Goal: Submit feedback/report problem: Submit feedback/report problem

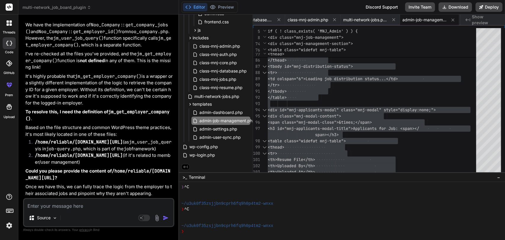
scroll to position [135823, 0]
paste textarea "<?php if ( ! function_exists( 'jm_get_job_setting' ) ) : function jm_get_job_se…"
type textarea "<?php if ( ! function_exists( 'jm_get_job_setting' ) ) : function jm_get_job_se…"
type textarea "x"
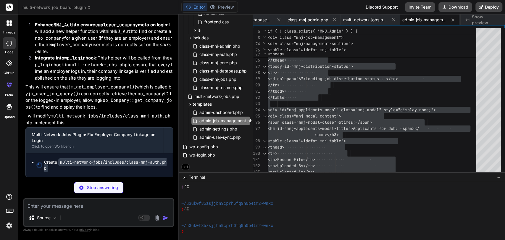
scroll to position [136874, 0]
type textarea "x"
type textarea "} return $company_id; } } } ?>"
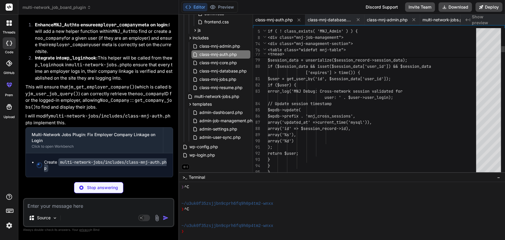
type textarea "x"
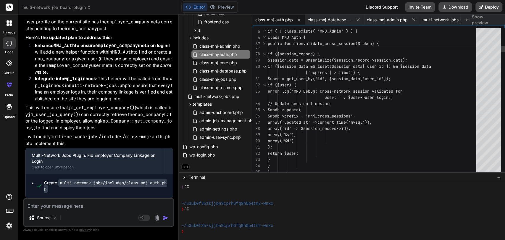
type textarea "<?php /** * Cross-network authentication class */ if ( ! class_exists( 'MNJ_Aut…"
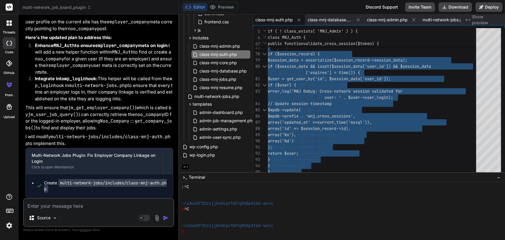
click at [72, 207] on textarea at bounding box center [98, 204] width 149 height 11
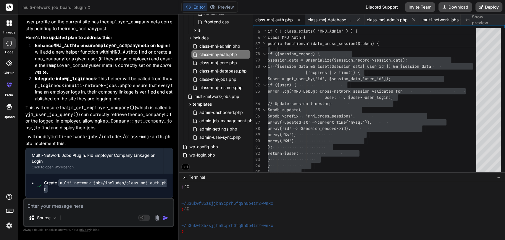
type textarea "n"
type textarea "x"
type textarea "no"
type textarea "x"
type textarea "not"
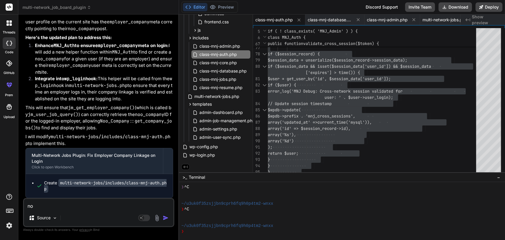
type textarea "x"
type textarea "noth"
type textarea "x"
type textarea "nothi"
type textarea "x"
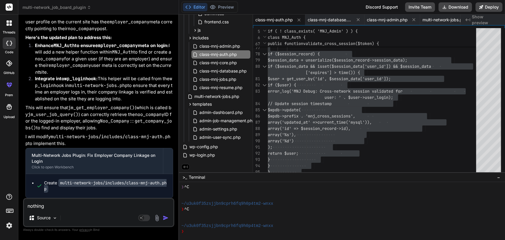
type textarea "nothing"
type textarea "x"
type textarea "nothing w"
type textarea "x"
type textarea "nothing wo"
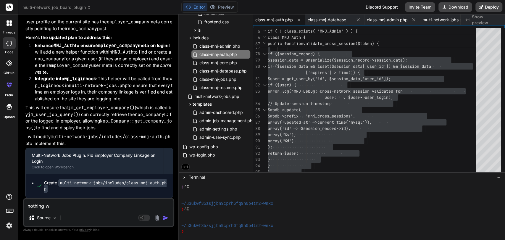
type textarea "x"
type textarea "nothing work"
type textarea "x"
type textarea "nothing works"
type textarea "x"
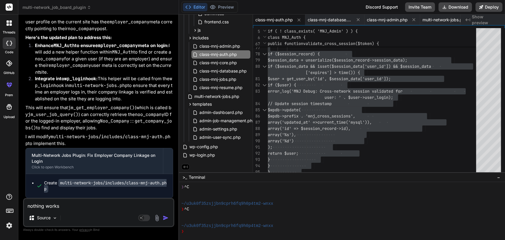
type textarea "nothing works"
type textarea "x"
type textarea "nothing works s"
type textarea "x"
type textarea "nothing works st"
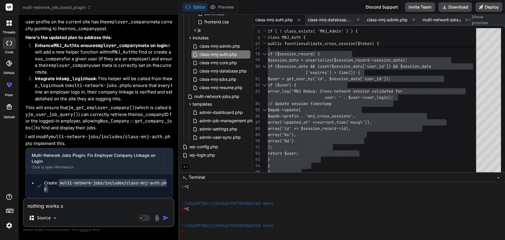
type textarea "x"
type textarea "nothing works sti"
type textarea "x"
type textarea "nothing works stil"
type textarea "x"
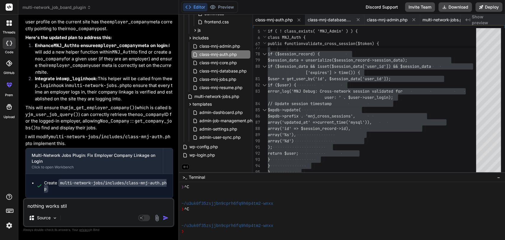
type textarea "nothing works still"
type textarea "x"
type textarea "nothing works still"
type textarea "x"
type textarea "nothing works still s"
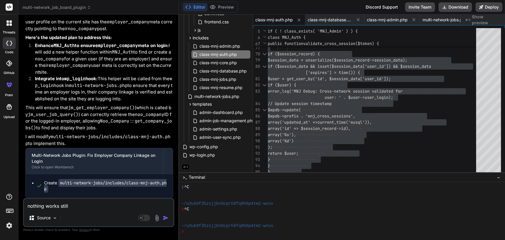
type textarea "x"
type textarea "nothing works still sa"
type textarea "x"
type textarea "nothing works still [PERSON_NAME]"
type textarea "x"
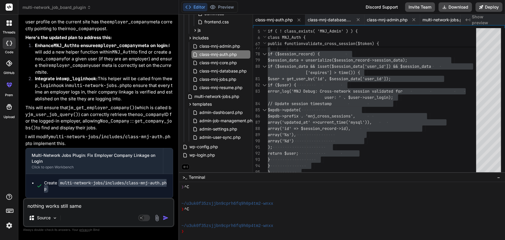
type textarea "nothing works still same"
type textarea "x"
type textarea "nothing works still same n"
type textarea "x"
type textarea "nothing works still same no"
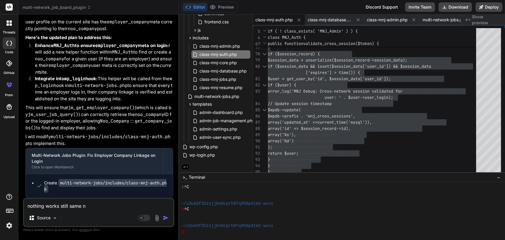
type textarea "x"
type textarea "nothing works still same no"
type textarea "x"
type textarea "nothing works still same no j"
type textarea "x"
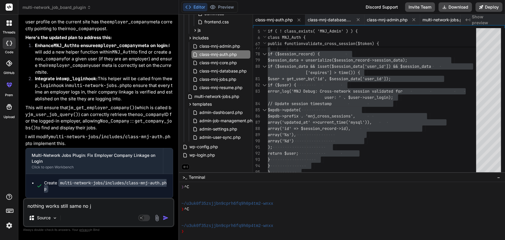
type textarea "nothing works still same no jo"
type textarea "x"
type textarea "nothing works still same no job"
type textarea "x"
type textarea "nothing works still same no job f"
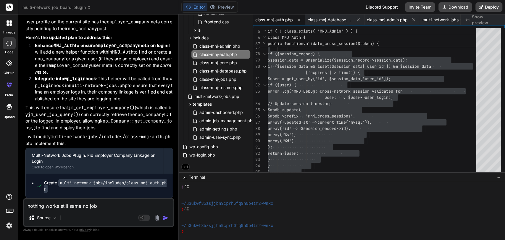
type textarea "x"
type textarea "nothing works still same no job fo"
type textarea "x"
type textarea "nothing works still same no job fou"
type textarea "x"
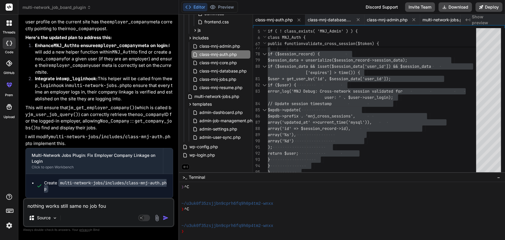
type textarea "nothing works still same no job foun"
type textarea "x"
type textarea "nothing works still same no job found"
type textarea "x"
type textarea "nothing works still same no job found"
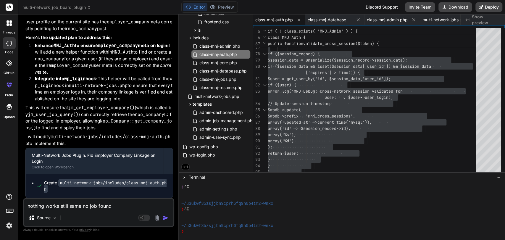
type textarea "x"
type textarea "nothing works still same no job found m"
type textarea "x"
type textarea "nothing works still same no job found ms"
type textarea "x"
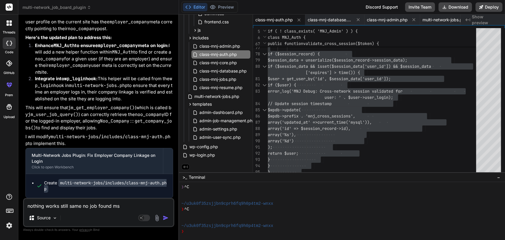
type textarea "nothing works still same no job found msg"
type textarea "x"
type textarea "nothing works still same no job found ms"
type textarea "x"
type textarea "nothing works still same no job found m"
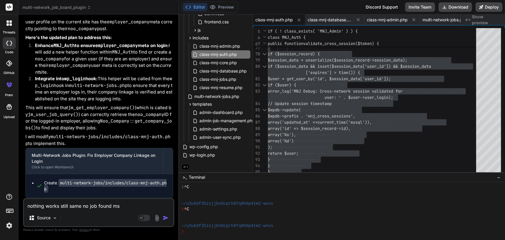
type textarea "x"
type textarea "nothing works still same no job found ms"
type textarea "x"
type textarea "nothing works still same no job found msg"
type textarea "x"
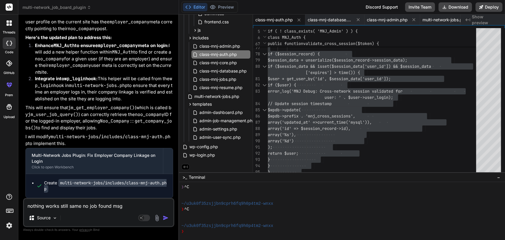
type textarea "nothing works still same no job found ms"
type textarea "x"
type textarea "nothing works still same no job found m"
type textarea "x"
type textarea "nothing works still same no job found mg"
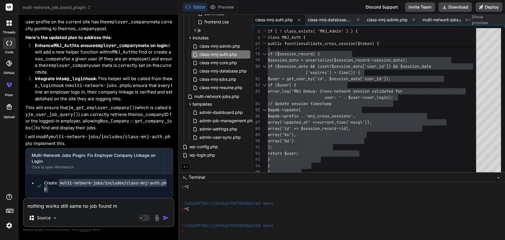
type textarea "x"
type textarea "nothing works still same no job found mgs"
type textarea "x"
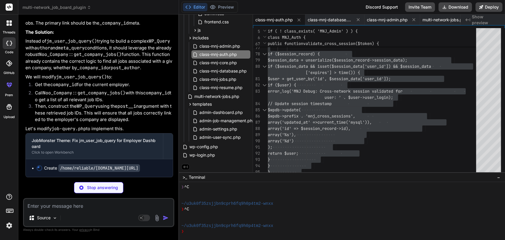
scroll to position [137277, 0]
type textarea "x"
type textarea "endif;"
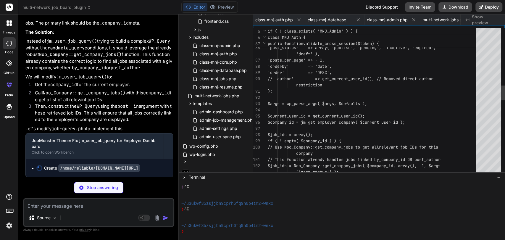
scroll to position [0, 371]
type textarea "x"
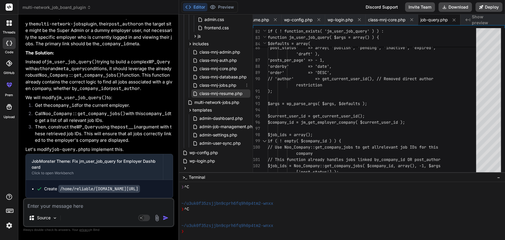
scroll to position [65, 0]
click at [189, 111] on icon at bounding box center [190, 110] width 5 height 5
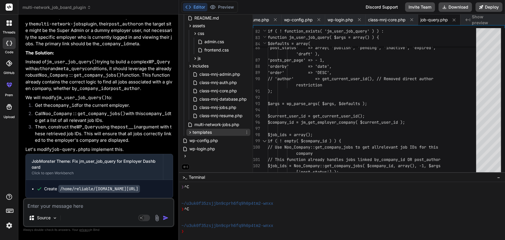
click at [189, 131] on icon at bounding box center [190, 132] width 5 height 5
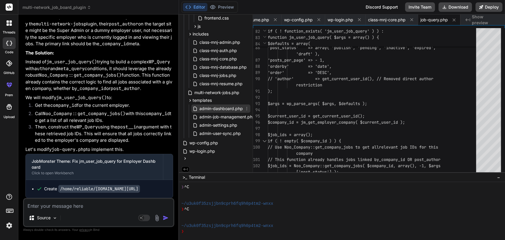
scroll to position [78, 0]
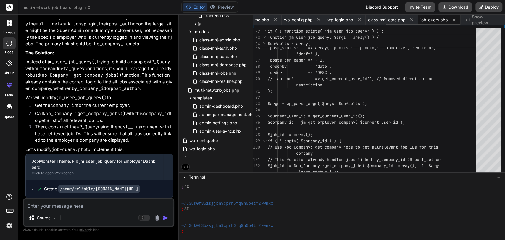
click at [437, 21] on span "job-query.php" at bounding box center [434, 20] width 28 height 6
click at [375, 61] on div "'post_status' => array( 'publish', 'pending' , 'inactive', 'expired', 'posts_pe…" at bounding box center [374, 188] width 212 height 1442
type textarea "<?php /** * Created by PhpStorm. * Date: [DATE] * Time: 5:16 PM */ if( !functio…"
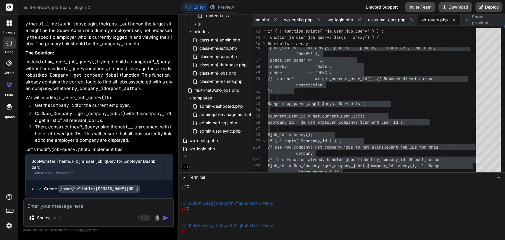
click at [59, 204] on textarea at bounding box center [98, 204] width 149 height 11
paste textarea "No jobs found"
type textarea "No jobs found"
type textarea "x"
type textarea "No jobs found,"
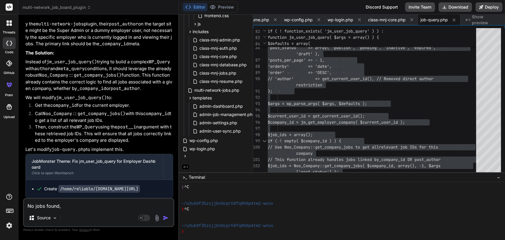
type textarea "x"
type textarea "No jobs found, e"
type textarea "x"
type textarea "No jobs found, ev"
type textarea "x"
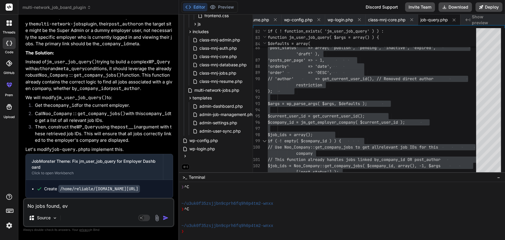
type textarea "No jobs found, eve"
type textarea "x"
type textarea "No jobs found, even"
type textarea "x"
type textarea "No jobs found, even"
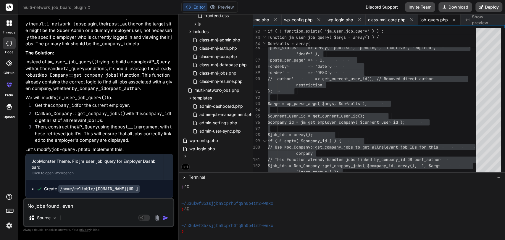
type textarea "x"
type textarea "No jobs found, even l"
type textarea "x"
type textarea "No jobs found, even lo"
type textarea "x"
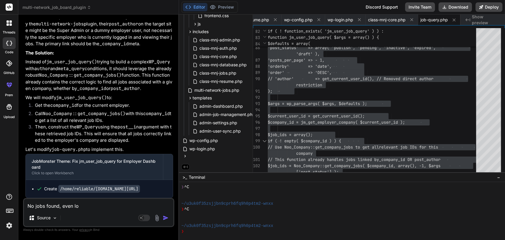
type textarea "No jobs found, even log"
type textarea "x"
type textarea "No jobs found, even logi"
type textarea "x"
type textarea "No jobs found, even login"
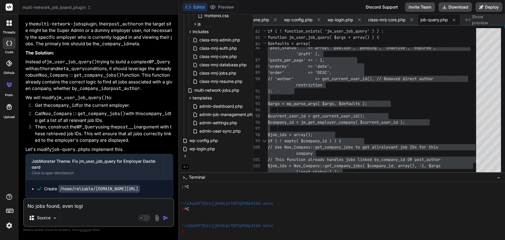
type textarea "x"
type textarea "No jobs found, even login"
type textarea "x"
type textarea "No jobs found, even login a"
type textarea "x"
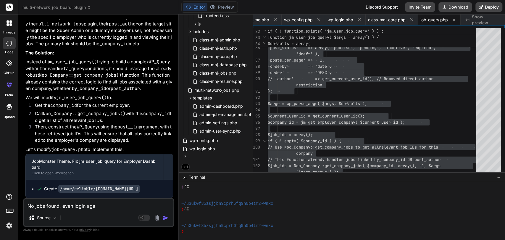
type textarea "No jobs found, even login agai"
type textarea "x"
type textarea "No jobs found, even login again"
type textarea "x"
type textarea "No jobs found, even login again"
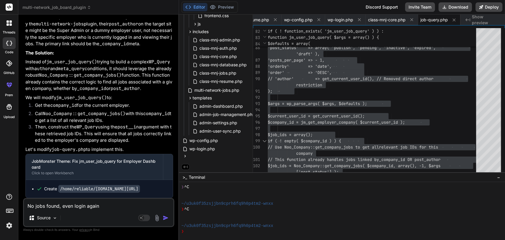
type textarea "x"
type textarea "No jobs found, even login again c"
type textarea "x"
type textarea "No jobs found, even login again cl"
type textarea "x"
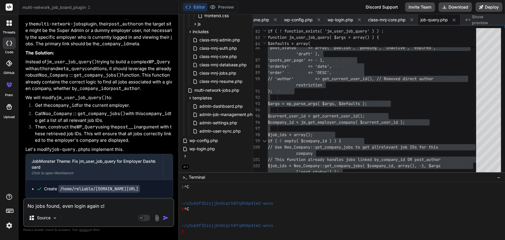
type textarea "No jobs found, even login again cle"
type textarea "x"
type textarea "No jobs found, even login again clea"
type textarea "x"
type textarea "No jobs found, even login again clear c"
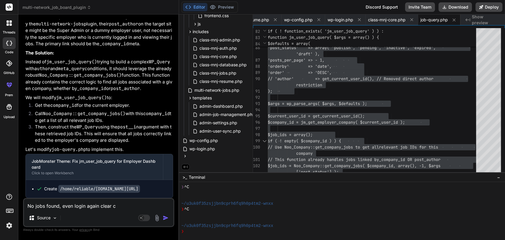
type textarea "x"
type textarea "No jobs found, even login again clear ca"
type textarea "x"
type textarea "No jobs found, even login again clear cas"
type textarea "x"
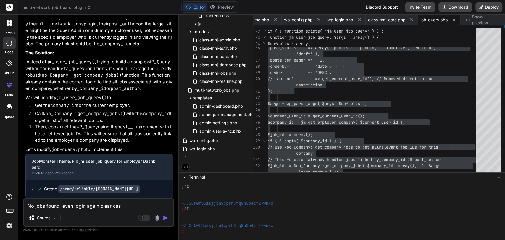
type textarea "No jobs found, even login again clear cash"
type textarea "x"
type textarea "No jobs found, even login again clear cas"
type textarea "x"
type textarea "No jobs found, even login again clear ca"
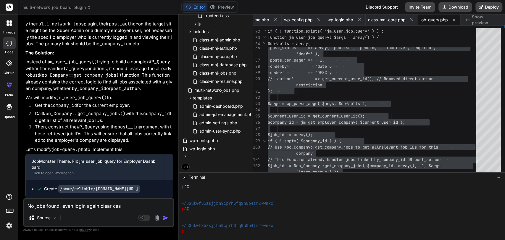
type textarea "x"
type textarea "No jobs found, even login again clear c"
type textarea "x"
type textarea "No jobs found, even login again clear ca"
type textarea "x"
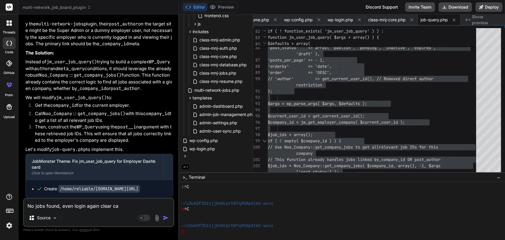
type textarea "No jobs found, even login again clear cah"
type textarea "x"
type textarea "No jobs found, even login again clear cahc"
type textarea "x"
type textarea "No jobs found, even login again clear cahce"
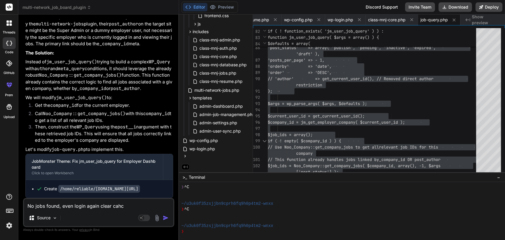
type textarea "x"
type textarea "No jobs found, even login again clear cache"
type textarea "x"
type textarea "No jobs found, even login again clear cache"
click at [168, 217] on img "button" at bounding box center [166, 218] width 6 height 6
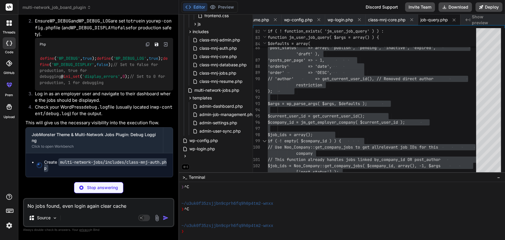
scroll to position [137651, 0]
type textarea "x"
type textarea "return $company_id; } } } ?>"
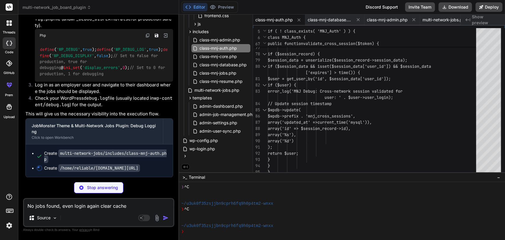
scroll to position [137691, 0]
type textarea "x"
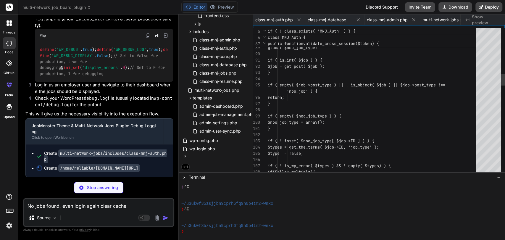
scroll to position [137641, 0]
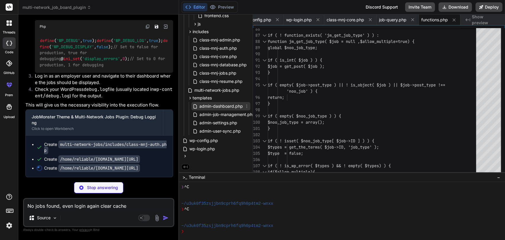
type textarea "x"
type textarea "} endif;"
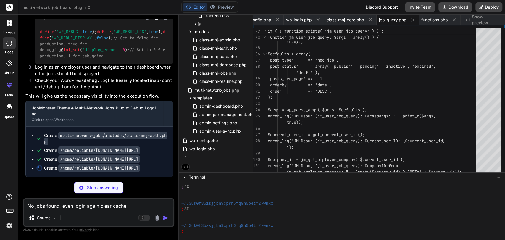
scroll to position [137737, 0]
type textarea "x"
click at [220, 49] on span "class-mnj-auth.php" at bounding box center [218, 48] width 39 height 7
type textarea "return $company_id; } } } ?>"
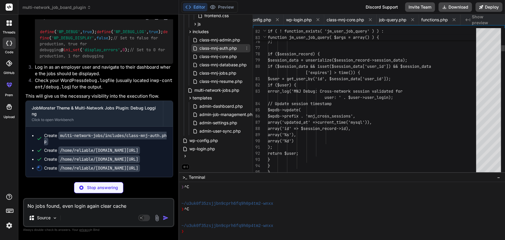
scroll to position [0, 0]
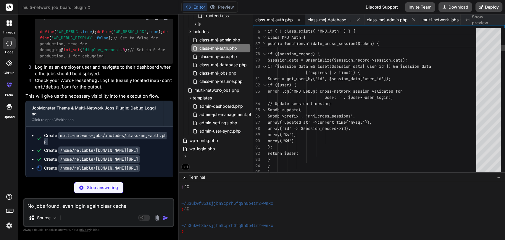
type textarea "x"
type textarea "$token ) ); if ($session_record) { $session_data = unserialize($session_record-…"
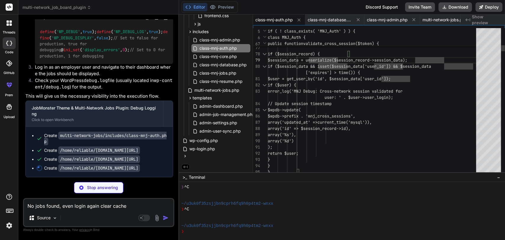
type textarea "x"
type textarea "<?php /** * Cross-network authentication class */ if ( ! class_exists( 'MNJ_Aut…"
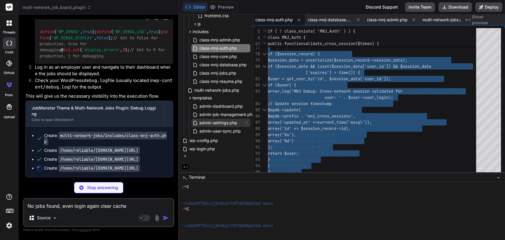
type textarea "x"
type textarea "return self::get_setting( 'company_review', 1 ); } } new Noo_Company(); endif;"
type textarea "x"
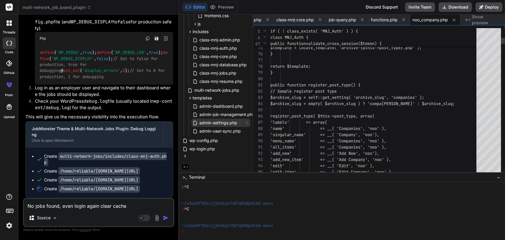
scroll to position [137717, 0]
click at [140, 167] on code "/home/reliable/[DOMAIN_NAME][URL]" at bounding box center [99, 171] width 82 height 8
click at [58, 167] on code "/home/reliable/[DOMAIN_NAME][URL]" at bounding box center [99, 171] width 82 height 8
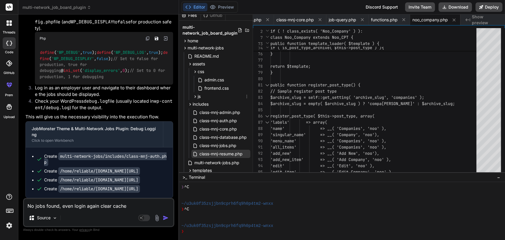
scroll to position [0, 0]
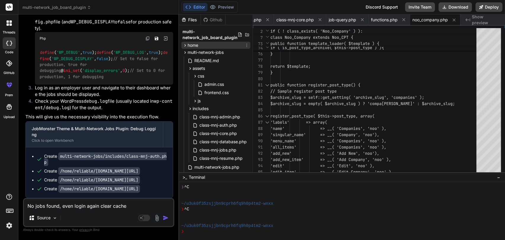
click at [184, 45] on icon at bounding box center [185, 45] width 5 height 5
click at [190, 69] on icon at bounding box center [190, 68] width 5 height 5
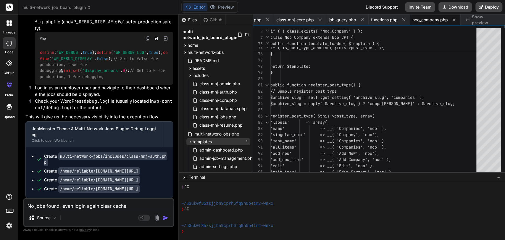
click at [189, 142] on icon at bounding box center [190, 141] width 5 height 5
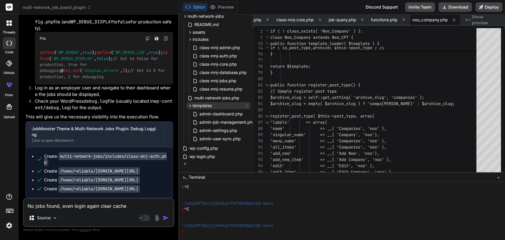
scroll to position [45, 0]
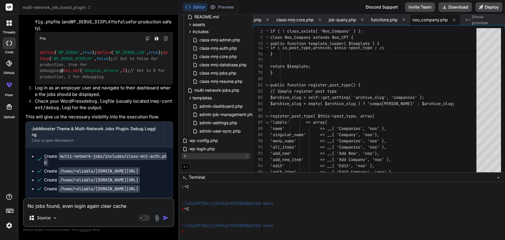
click at [184, 154] on icon at bounding box center [185, 156] width 5 height 5
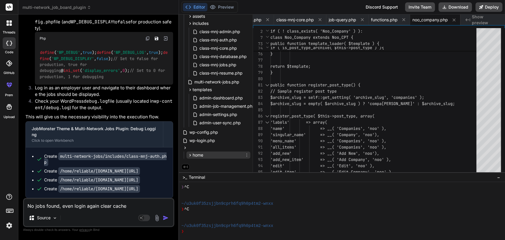
click at [189, 154] on icon at bounding box center [190, 155] width 5 height 5
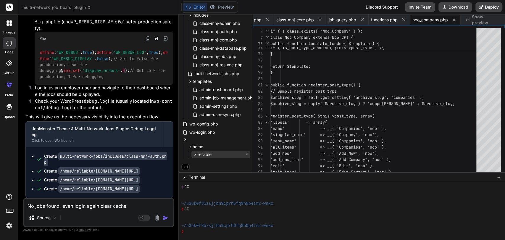
click at [194, 153] on icon at bounding box center [194, 154] width 1 height 2
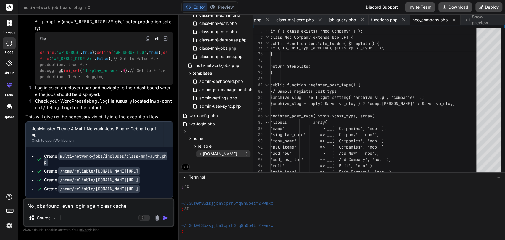
click at [199, 152] on icon at bounding box center [200, 153] width 5 height 5
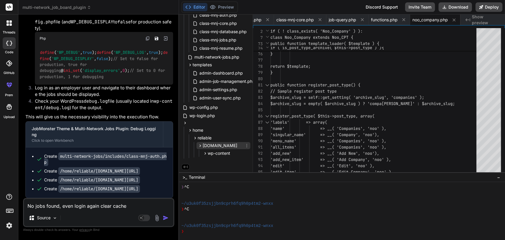
scroll to position [78, 0]
click at [205, 152] on icon at bounding box center [204, 153] width 1 height 2
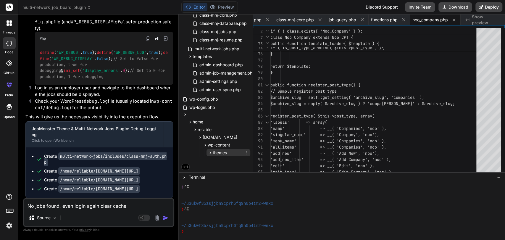
click at [209, 152] on icon at bounding box center [210, 152] width 5 height 5
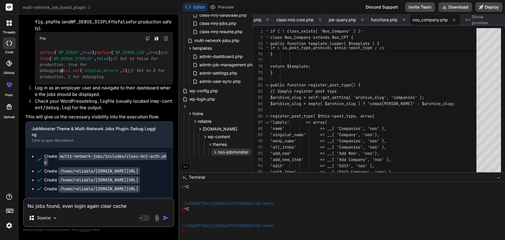
click at [215, 151] on icon at bounding box center [215, 152] width 1 height 2
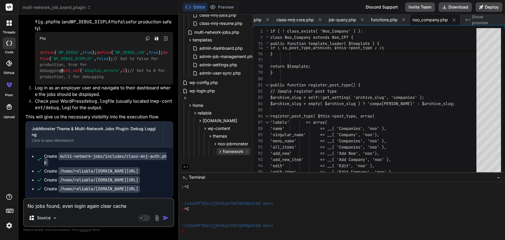
click at [220, 150] on icon at bounding box center [220, 151] width 1 height 2
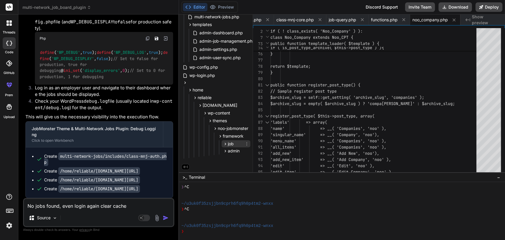
click at [224, 143] on icon at bounding box center [225, 143] width 5 height 5
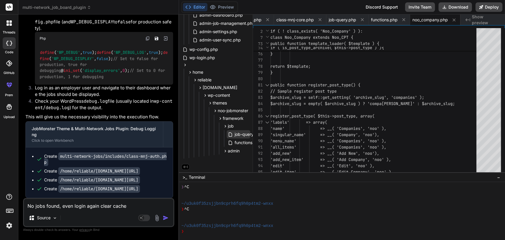
click at [239, 132] on span "job-query.php" at bounding box center [248, 134] width 29 height 7
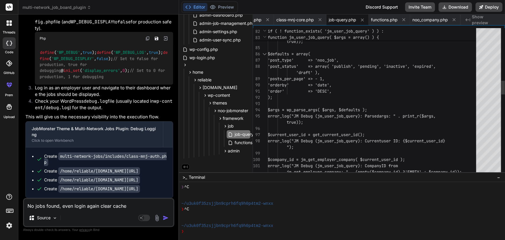
scroll to position [0, 0]
type textarea "<?php /** * Created by PhpStorm. * Date: [DATE] * Time: 5:16 PM */ if( !functio…"
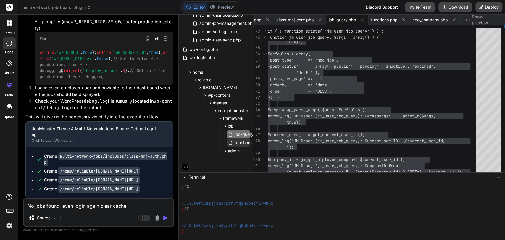
click at [242, 142] on span "functions.php" at bounding box center [248, 142] width 28 height 7
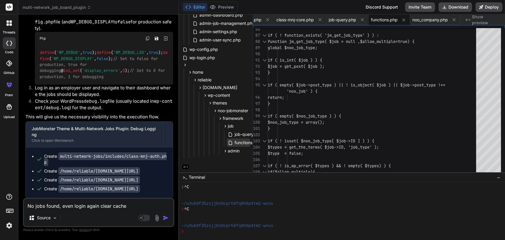
click at [241, 140] on span "functions.php" at bounding box center [248, 142] width 28 height 7
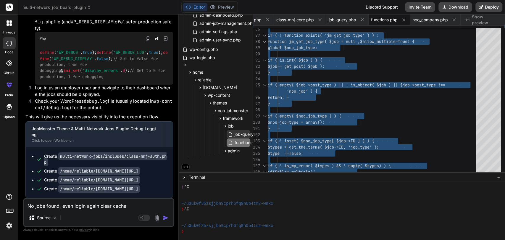
click at [242, 133] on span "job-query.php" at bounding box center [248, 134] width 29 height 7
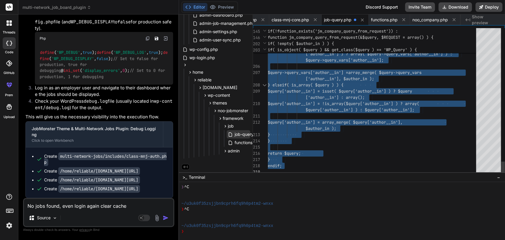
type textarea "return self::get_setting( 'company_review', 1 ); } } new Noo_Company(); endif;"
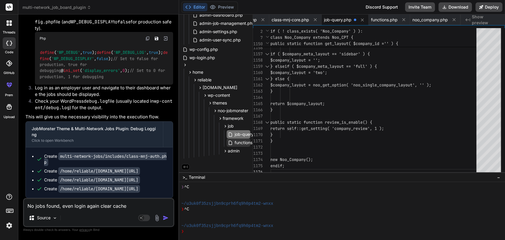
click at [244, 139] on span "functions.php" at bounding box center [248, 142] width 28 height 7
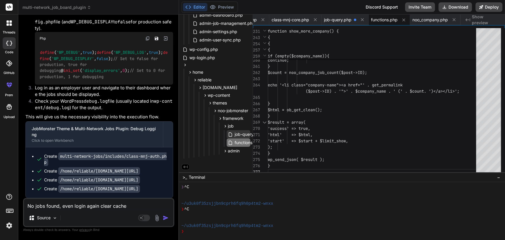
click at [240, 135] on span "job-query.php" at bounding box center [248, 134] width 29 height 7
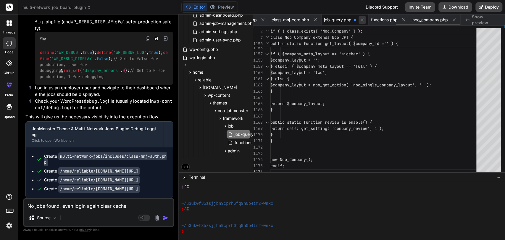
click at [364, 20] on icon at bounding box center [362, 19] width 3 height 3
click at [248, 131] on span "job-query.php" at bounding box center [248, 134] width 29 height 7
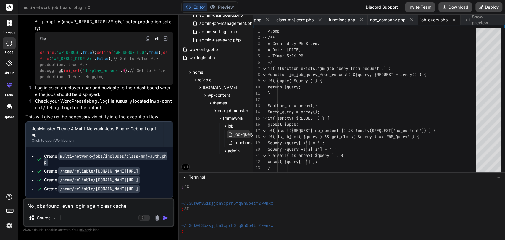
click at [240, 133] on span "job-query.php" at bounding box center [248, 134] width 29 height 7
click at [428, 20] on span "job-query.php" at bounding box center [434, 20] width 28 height 6
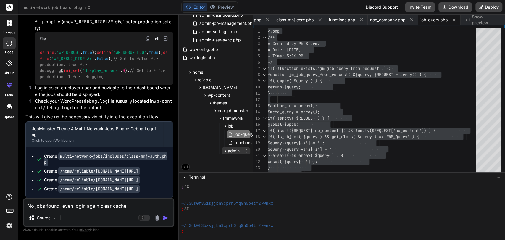
click at [228, 151] on span "admin" at bounding box center [234, 151] width 12 height 6
click at [239, 158] on span "noo_company.php" at bounding box center [252, 158] width 37 height 7
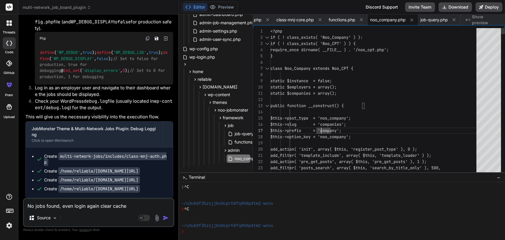
type textarea "<?php if ( ! class_exists( 'Noo_Company' ) ): if ( ! class_exists( 'Noo_CPT' ) …"
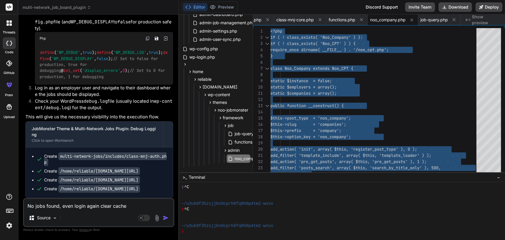
click at [67, 203] on textarea "No jobs found, even login again clear cache" at bounding box center [98, 204] width 149 height 11
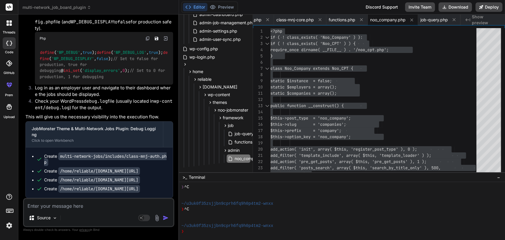
click at [45, 204] on textarea at bounding box center [98, 204] width 149 height 11
paste textarea "[[DATE] 06:44:06 UTC] MNJ Debug: wp_loaded fired. Current URL: [[DATE] 06:44:06…"
type textarea "[[DATE] 06:44:06 UTC] MNJ Debug: wp_loaded fired. Current URL: [[DATE] 06:44:06…"
type textarea "x"
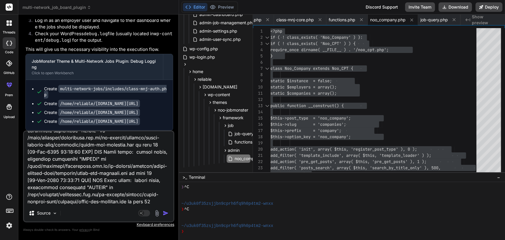
type textarea "[[DATE] 06:44:06 UTC] MNJ Debug: wp_loaded fired. Current URL: [[DATE] 06:44:06…"
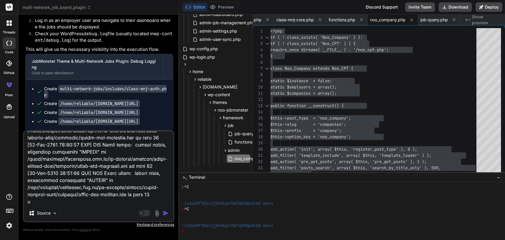
type textarea "x"
type textarea "[[DATE] 06:44:06 UTC] MNJ Debug: wp_loaded fired. Current URL: [[DATE] 06:44:06…"
type textarea "x"
type textarea "[[DATE] 06:44:06 UTC] MNJ Debug: wp_loaded fired. Current URL: [[DATE] 06:44:06…"
type textarea "x"
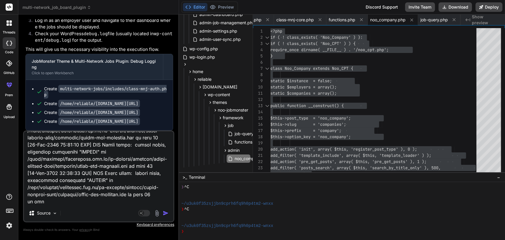
type textarea "[[DATE] 06:44:06 UTC] MNJ Debug: wp_loaded fired. Current URL: [[DATE] 06:44:06…"
type textarea "x"
type textarea "[[DATE] 06:44:06 UTC] MNJ Debug: wp_loaded fired. Current URL: [[DATE] 06:44:06…"
type textarea "x"
type textarea "[[DATE] 06:44:06 UTC] MNJ Debug: wp_loaded fired. Current URL: [[DATE] 06:44:06…"
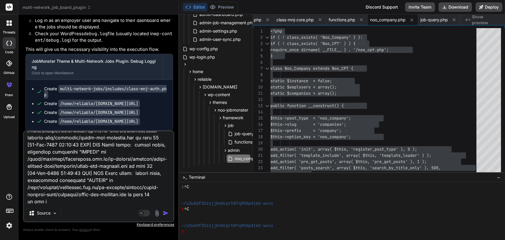
type textarea "x"
type textarea "[[DATE] 06:44:06 UTC] MNJ Debug: wp_loaded fired. Current URL: [[DATE] 06:44:06…"
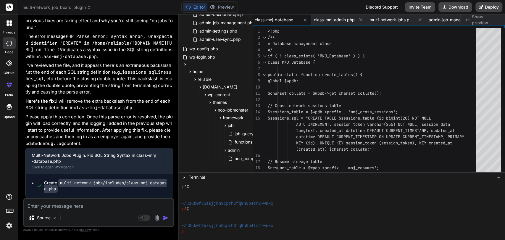
scroll to position [138462, 0]
drag, startPoint x: 123, startPoint y: 169, endPoint x: 109, endPoint y: 170, distance: 14.8
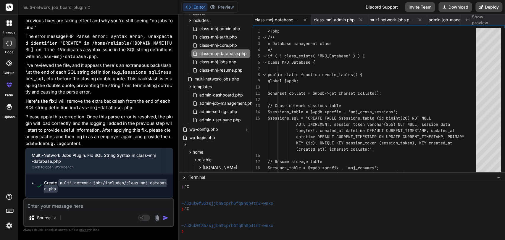
scroll to position [49, 0]
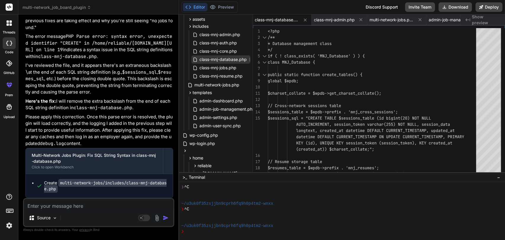
click at [228, 58] on span "class-mnj-database.php" at bounding box center [223, 59] width 49 height 7
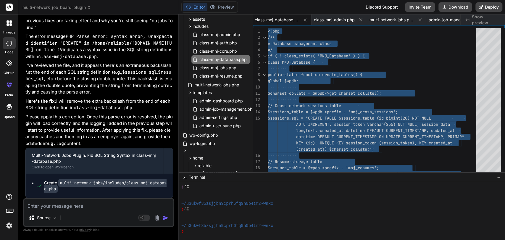
click at [78, 207] on textarea at bounding box center [98, 204] width 149 height 11
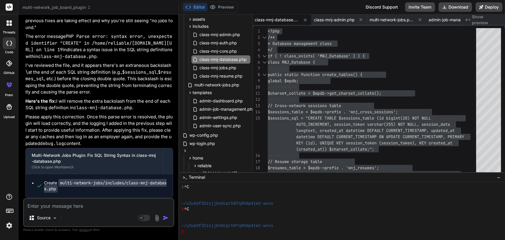
click at [72, 205] on textarea at bounding box center [98, 204] width 149 height 11
drag, startPoint x: 72, startPoint y: 205, endPoint x: 126, endPoint y: 194, distance: 54.4
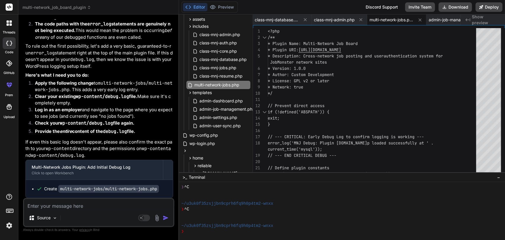
scroll to position [139905, 0]
click at [223, 85] on span "multi-network-jobs.php" at bounding box center [217, 84] width 46 height 7
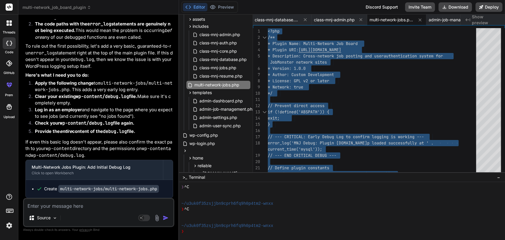
click at [43, 205] on textarea at bounding box center [98, 204] width 149 height 11
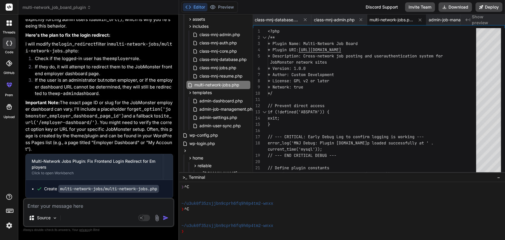
scroll to position [140219, 0]
click at [225, 85] on span "multi-network-jobs.php" at bounding box center [217, 84] width 46 height 7
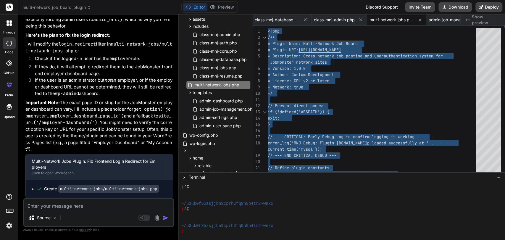
click at [41, 204] on textarea at bounding box center [98, 204] width 149 height 11
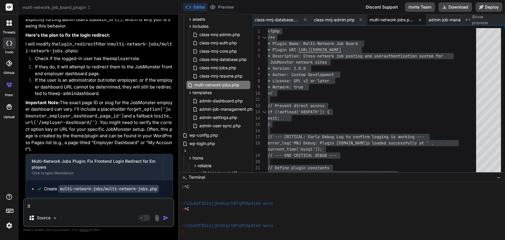
click at [47, 207] on textarea "it" at bounding box center [98, 204] width 149 height 11
drag, startPoint x: 47, startPoint y: 207, endPoint x: 25, endPoint y: 207, distance: 22.5
click at [25, 207] on textarea "it" at bounding box center [98, 204] width 149 height 11
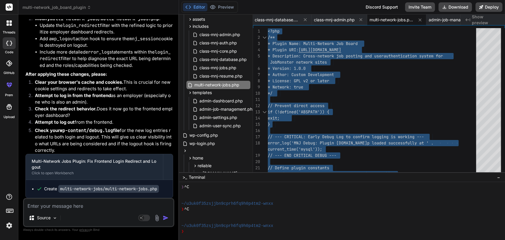
click at [68, 207] on textarea at bounding box center [98, 204] width 149 height 11
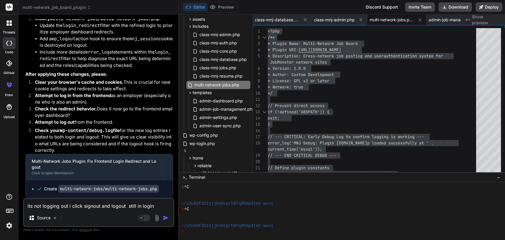
click at [139, 206] on textarea "its not logging out i click signout and logout still in login" at bounding box center [98, 204] width 149 height 11
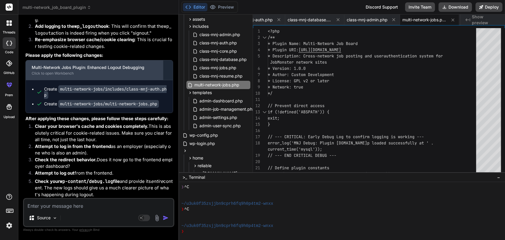
scroll to position [140957, 0]
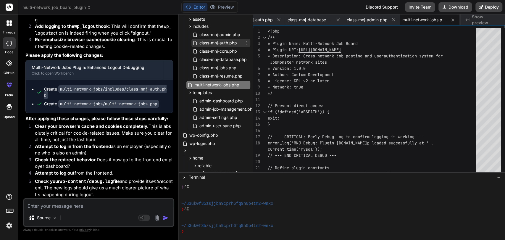
click at [222, 43] on span "class-mnj-auth.php" at bounding box center [218, 42] width 39 height 7
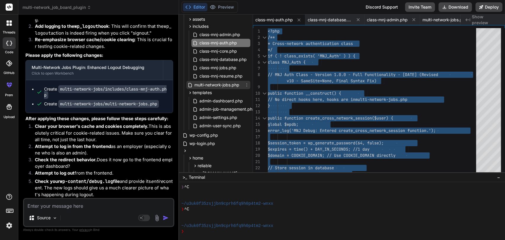
click at [223, 84] on span "multi-network-jobs.php" at bounding box center [217, 84] width 46 height 7
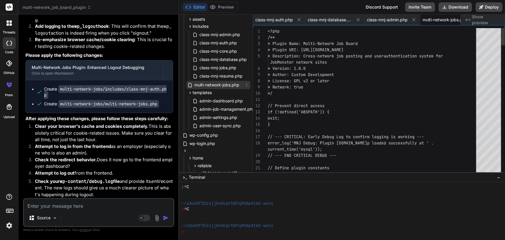
scroll to position [0, 20]
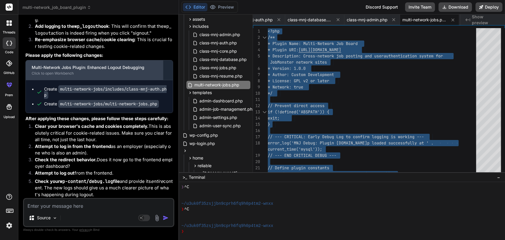
scroll to position [141044, 0]
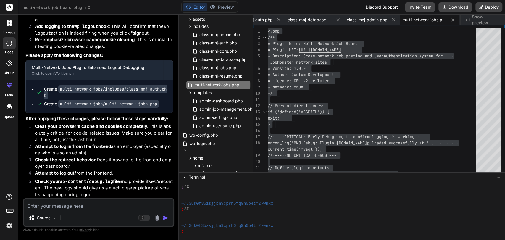
click at [45, 207] on textarea at bounding box center [98, 204] width 149 height 11
paste textarea "[[DATE] 10:44:03 UTC] MNJ Debug: Plugin multi-network-jobs.php loaded successfu…"
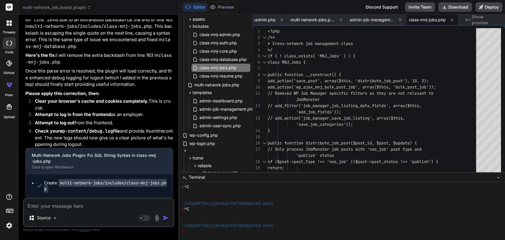
scroll to position [141336, 0]
click at [224, 66] on span "class-mnj-jobs.php" at bounding box center [218, 67] width 38 height 7
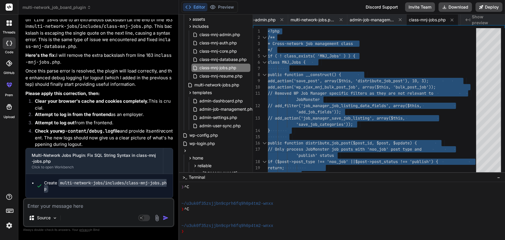
click at [47, 207] on textarea at bounding box center [98, 204] width 149 height 11
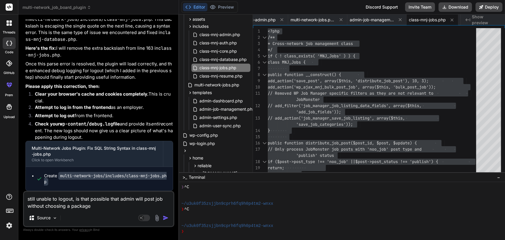
click at [165, 217] on img "button" at bounding box center [166, 218] width 6 height 6
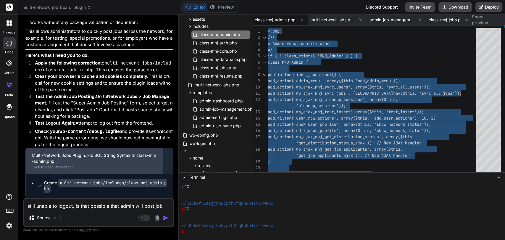
scroll to position [141761, 0]
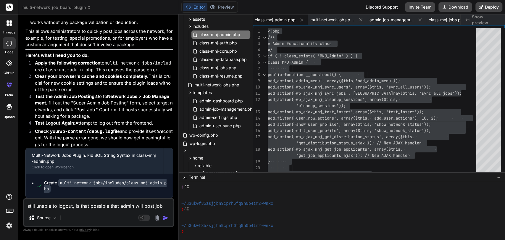
click at [53, 207] on textarea "still unable to logout, is that possible that admin will post job without choos…" at bounding box center [98, 204] width 149 height 11
click at [58, 205] on textarea "still on choose post a job came to c" at bounding box center [98, 204] width 149 height 11
click at [93, 204] on textarea "still on post a job came to c" at bounding box center [98, 204] width 149 height 11
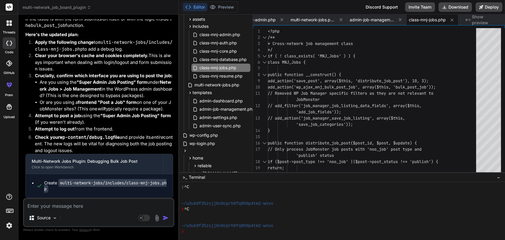
scroll to position [142074, 0]
click at [224, 69] on span "class-mnj-jobs.php" at bounding box center [218, 67] width 38 height 7
click at [219, 67] on span "class-mnj-jobs.php" at bounding box center [218, 67] width 38 height 7
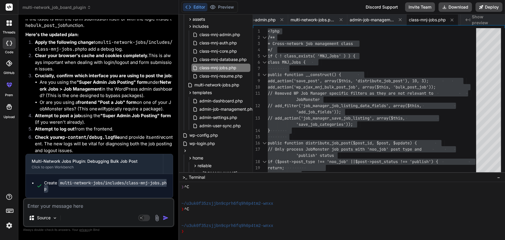
click at [111, 209] on textarea at bounding box center [98, 204] width 149 height 11
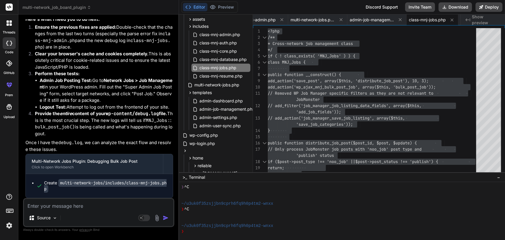
scroll to position [142577, 0]
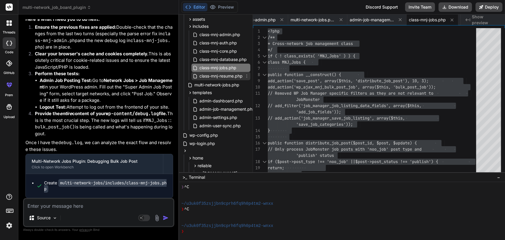
click at [214, 75] on span "class-mnj-resume.php" at bounding box center [221, 75] width 44 height 7
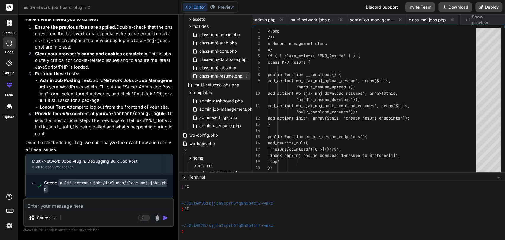
scroll to position [0, 191]
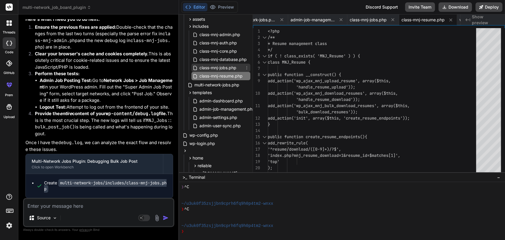
click at [207, 69] on span "class-mnj-jobs.php" at bounding box center [218, 67] width 38 height 7
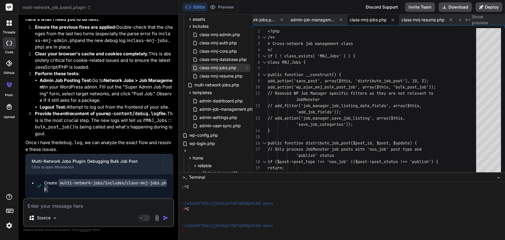
click at [227, 67] on span "class-mnj-jobs.php" at bounding box center [218, 67] width 38 height 7
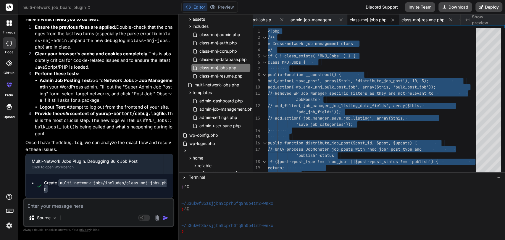
click at [44, 210] on div "Source Agent Mode. When this toggle is activated, AI automatically makes decisi…" at bounding box center [98, 212] width 151 height 29
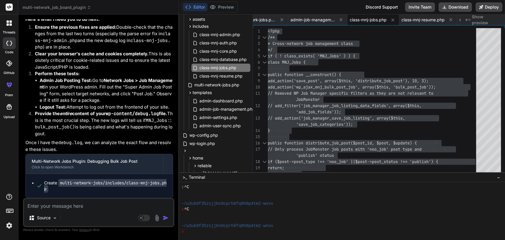
click at [41, 205] on textarea at bounding box center [98, 204] width 149 height 11
paste textarea "[[DATE] 10:44:03 UTC] MNJ Debug: Plugin multi-network-jobs.php loaded successfu…"
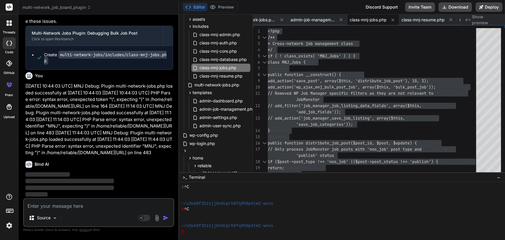
scroll to position [142732, 0]
